Goal: Information Seeking & Learning: Understand process/instructions

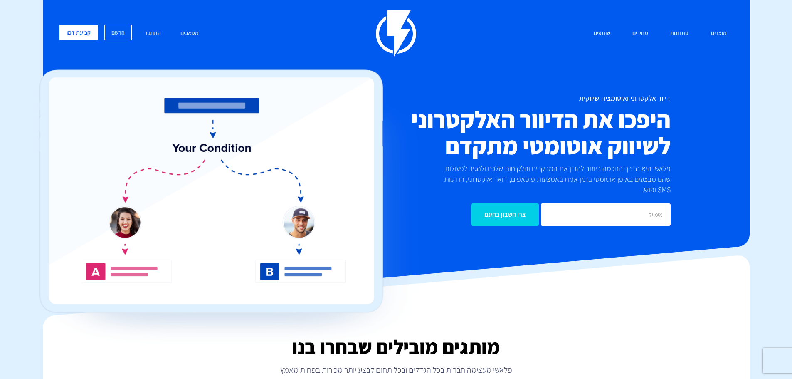
click at [157, 32] on link "התחבר" at bounding box center [152, 34] width 29 height 18
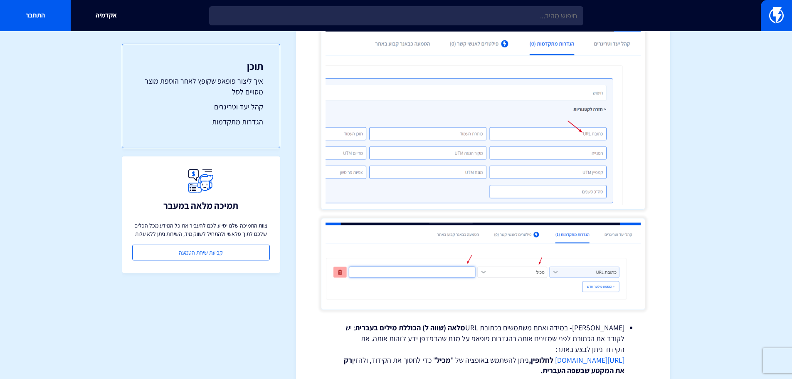
scroll to position [1662, 0]
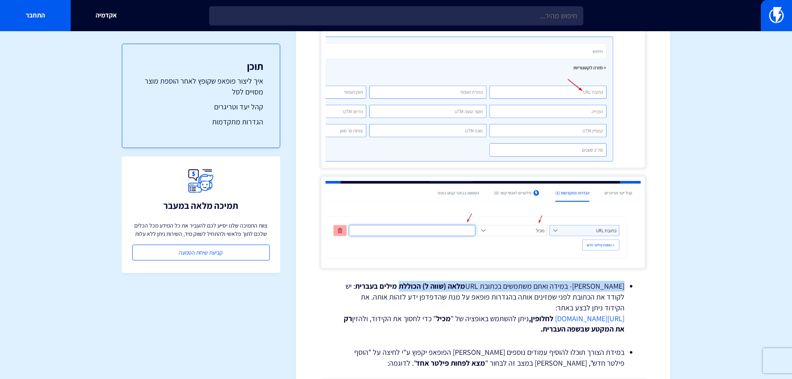
drag, startPoint x: 624, startPoint y: 285, endPoint x: 431, endPoint y: 283, distance: 192.8
click at [431, 283] on li "שימו לב- במידה ואתם משתמשים בכתובת URL מלאה (שווה ל) הכוללת מילים בעברית : יש ל…" at bounding box center [483, 308] width 283 height 54
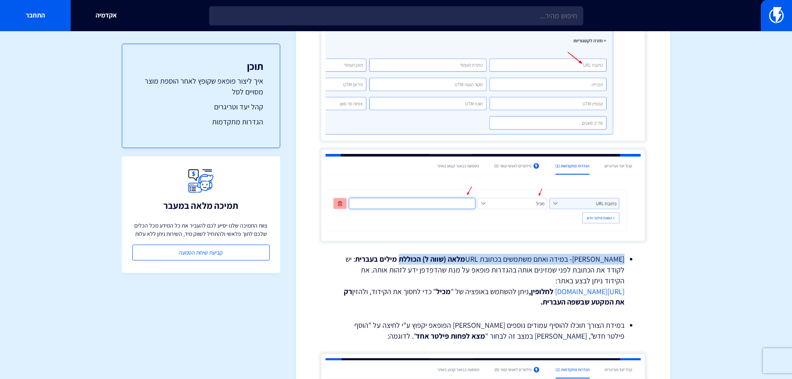
scroll to position [1704, 0]
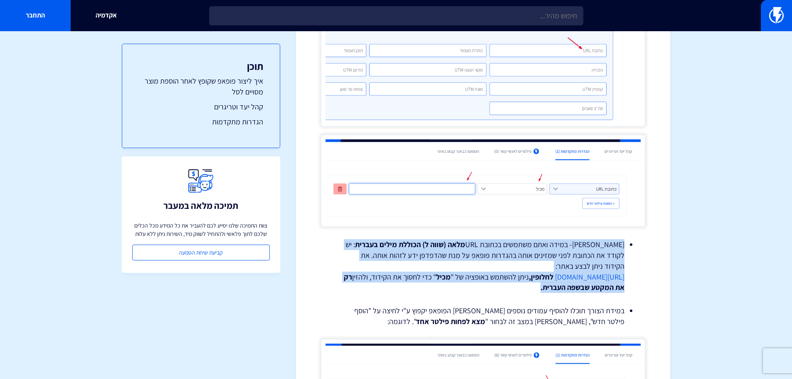
drag, startPoint x: 623, startPoint y: 243, endPoint x: 437, endPoint y: 285, distance: 191.2
click at [437, 285] on li "שימו לב- במידה ואתם משתמשים בכתובת URL מלאה (שווה ל) הכוללת מילים בעברית : יש ל…" at bounding box center [483, 266] width 283 height 54
copy li "שימו לב- במידה ואתם משתמשים בכתובת URL מלאה (שווה ל) הכוללת מילים בעברית : יש ל…"
